Goal: Transaction & Acquisition: Download file/media

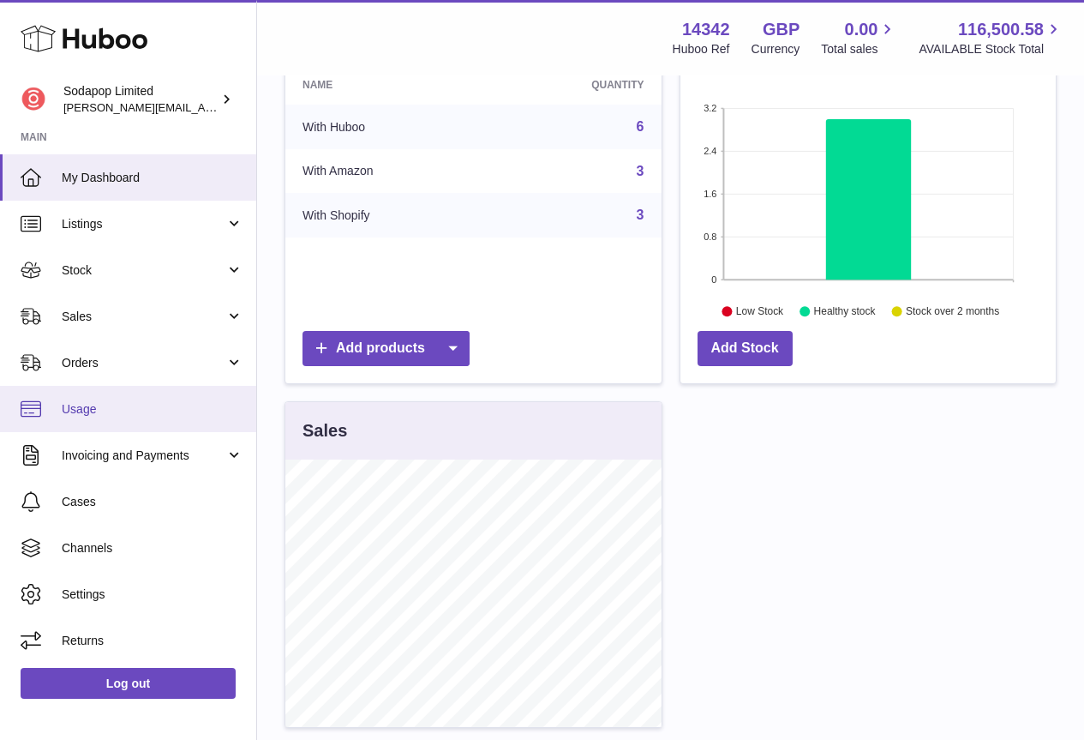
scroll to position [257, 0]
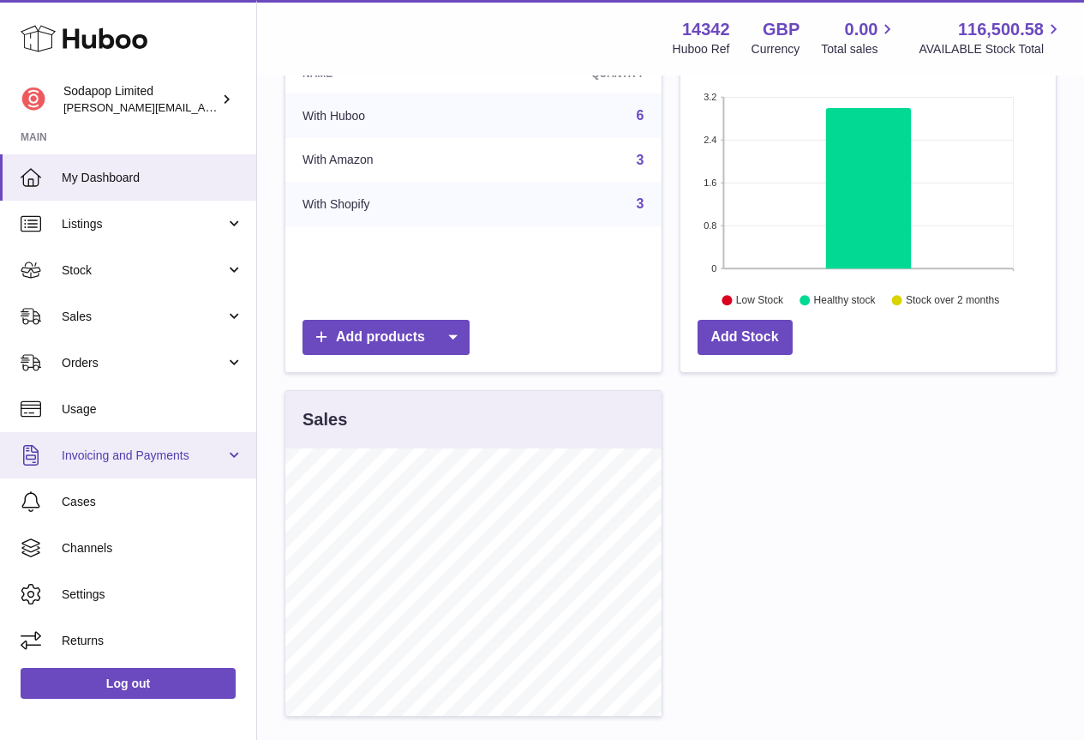
click at [111, 456] on span "Invoicing and Payments" at bounding box center [144, 455] width 164 height 16
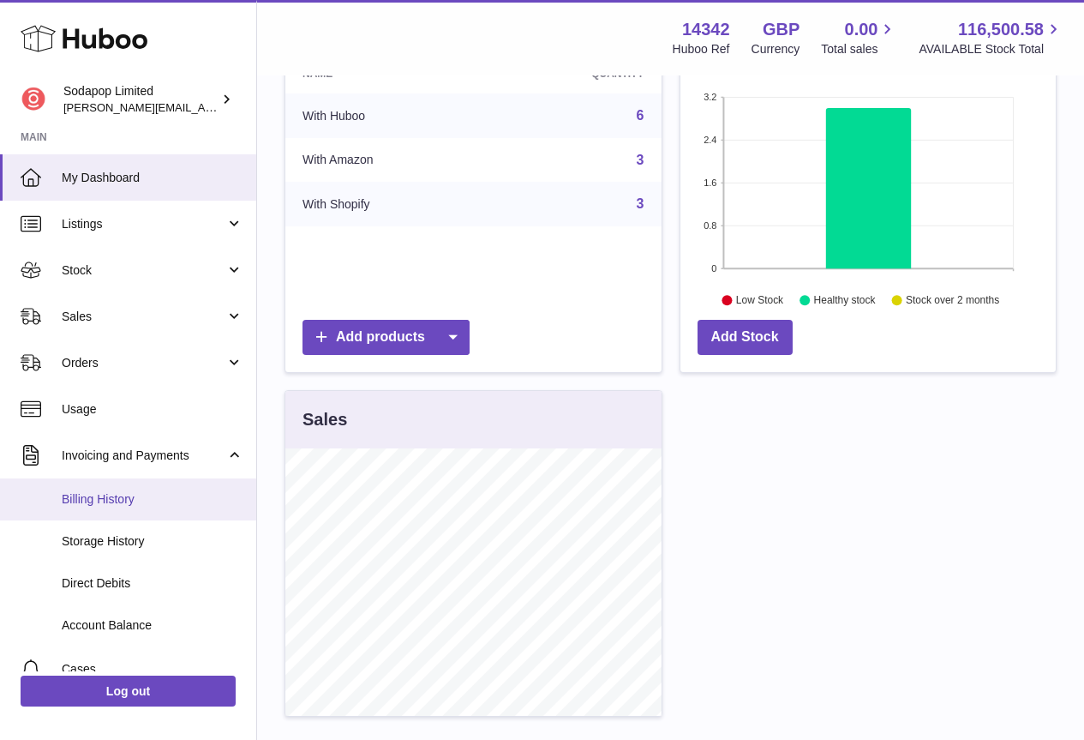
click at [105, 500] on span "Billing History" at bounding box center [153, 499] width 182 height 16
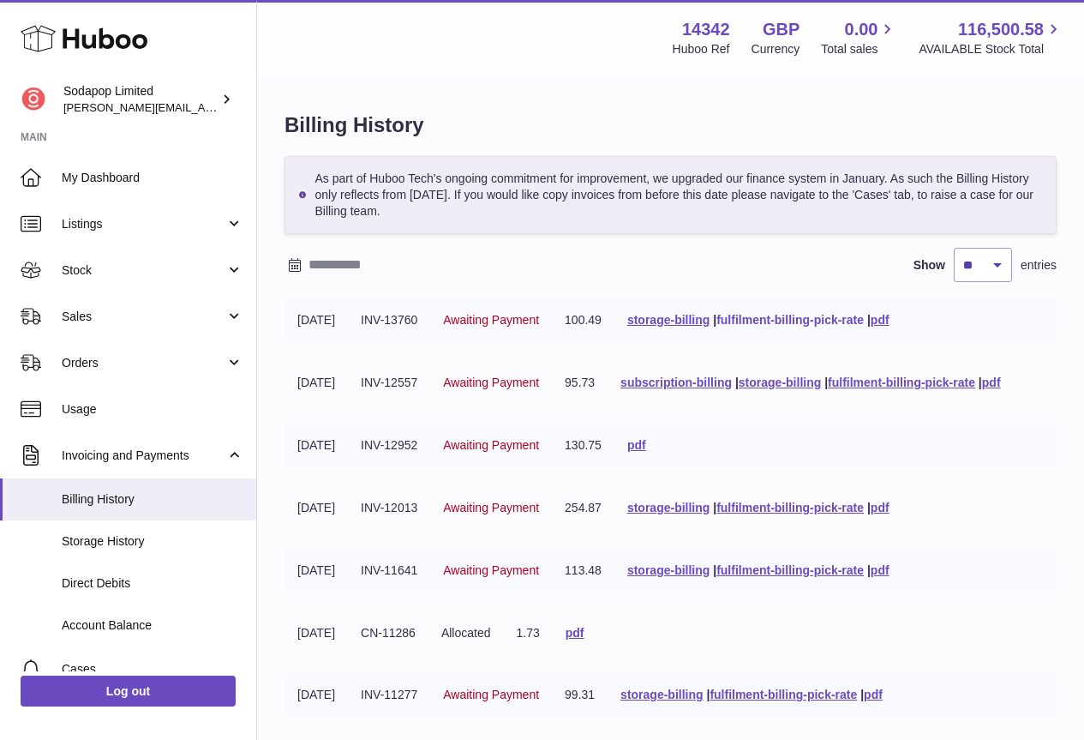
click at [826, 319] on link "fulfilment-billing-pick-rate" at bounding box center [790, 320] width 147 height 14
click at [1001, 381] on link "pdf" at bounding box center [991, 382] width 19 height 14
click at [890, 318] on link "pdf" at bounding box center [880, 320] width 19 height 14
